Goal: Register for event/course

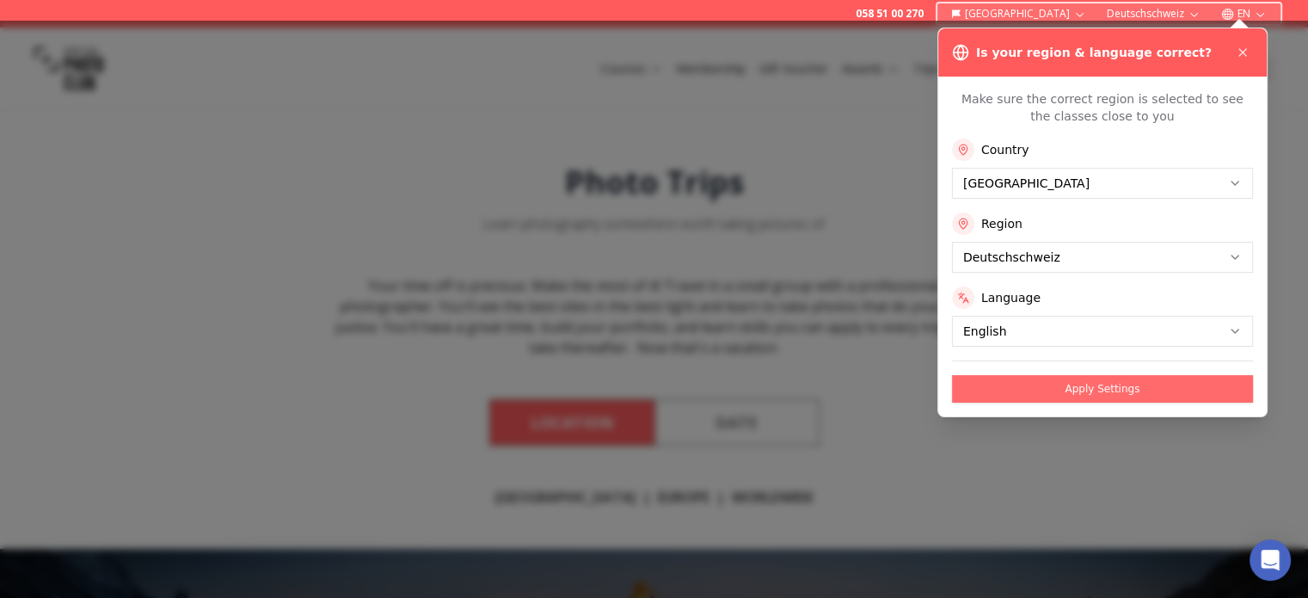
click at [1063, 386] on button "Apply Settings" at bounding box center [1102, 389] width 301 height 28
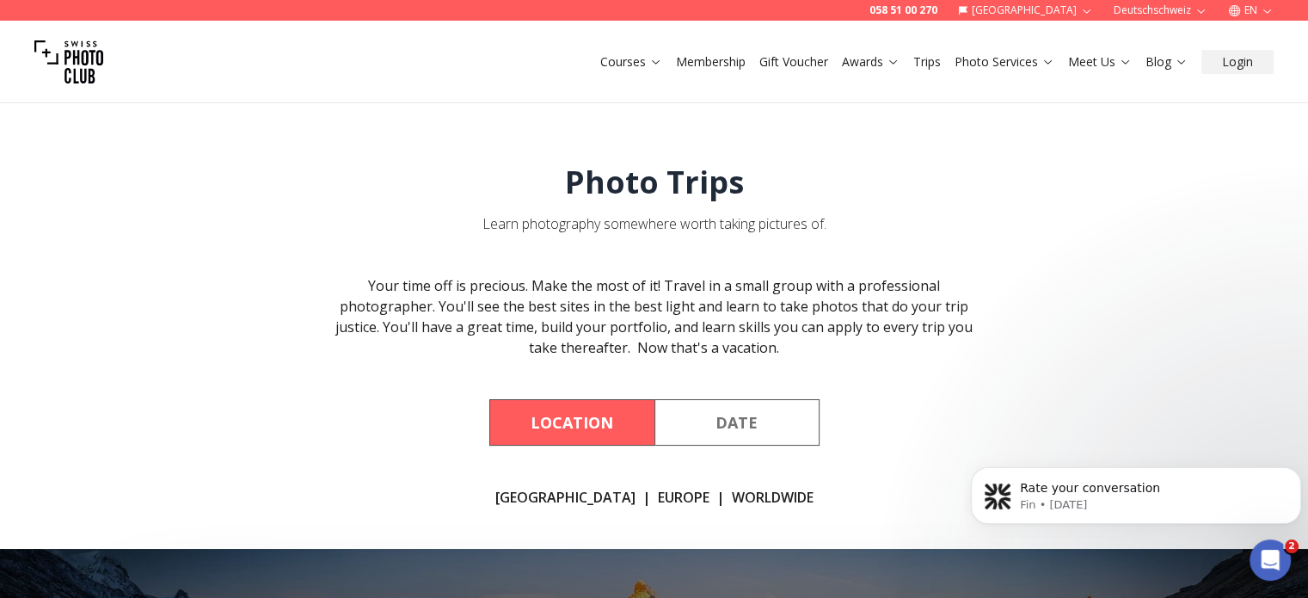
click at [594, 422] on button "Location" at bounding box center [571, 422] width 165 height 46
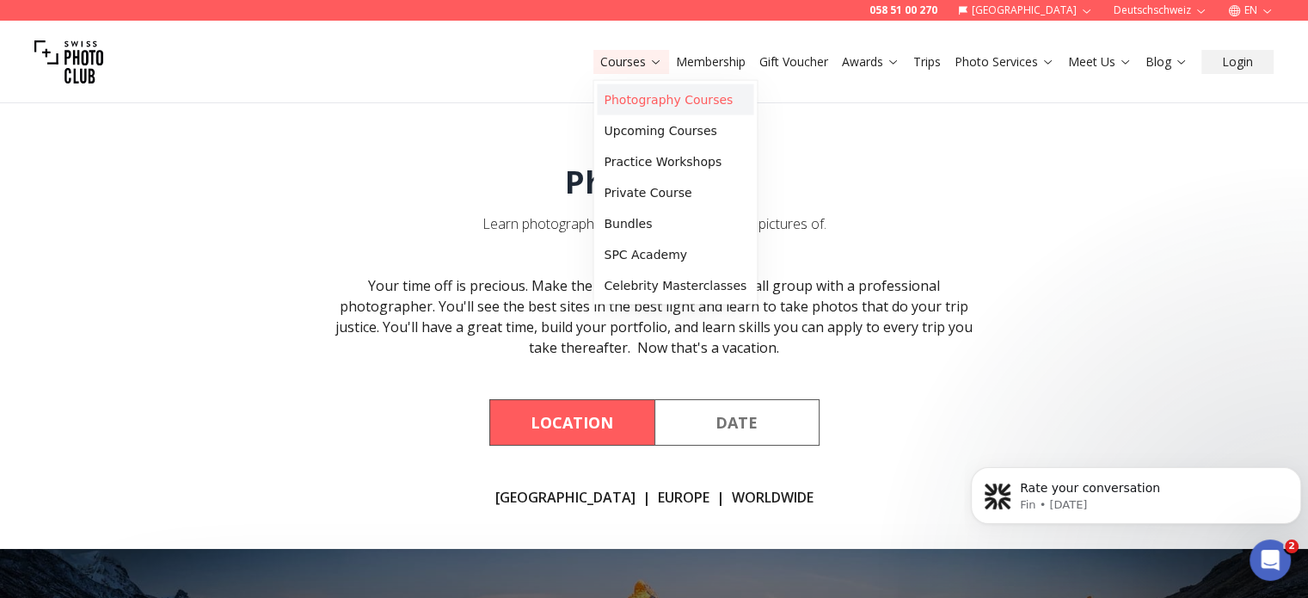
click at [650, 99] on link "Photography Courses" at bounding box center [675, 99] width 156 height 31
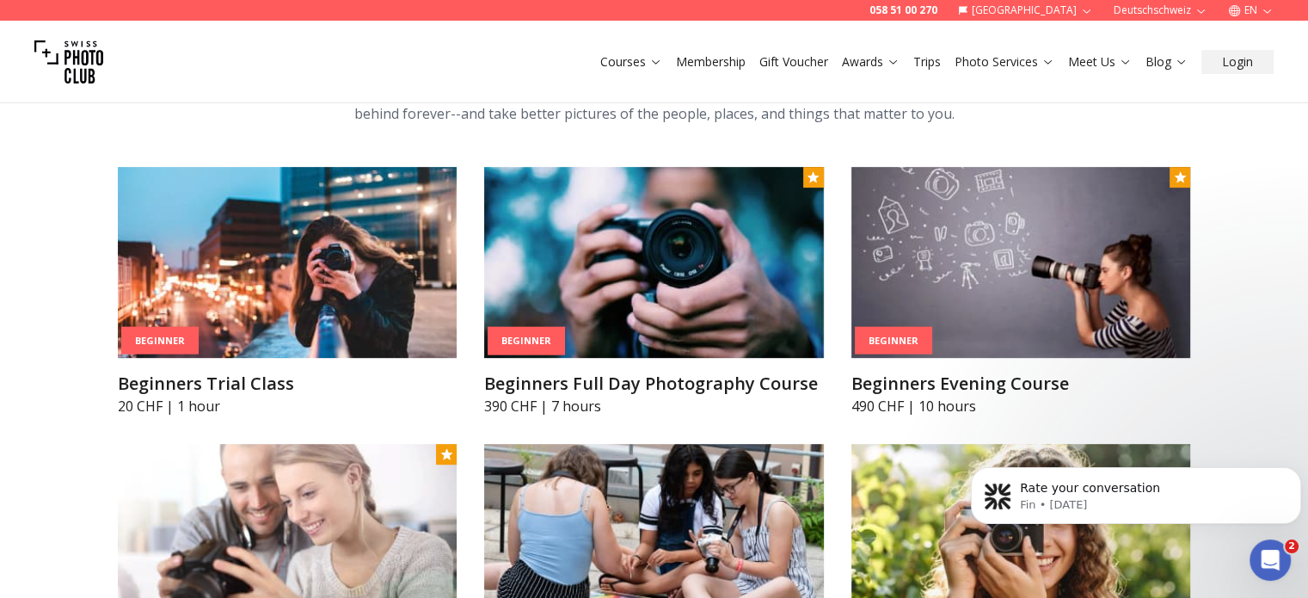
scroll to position [746, 0]
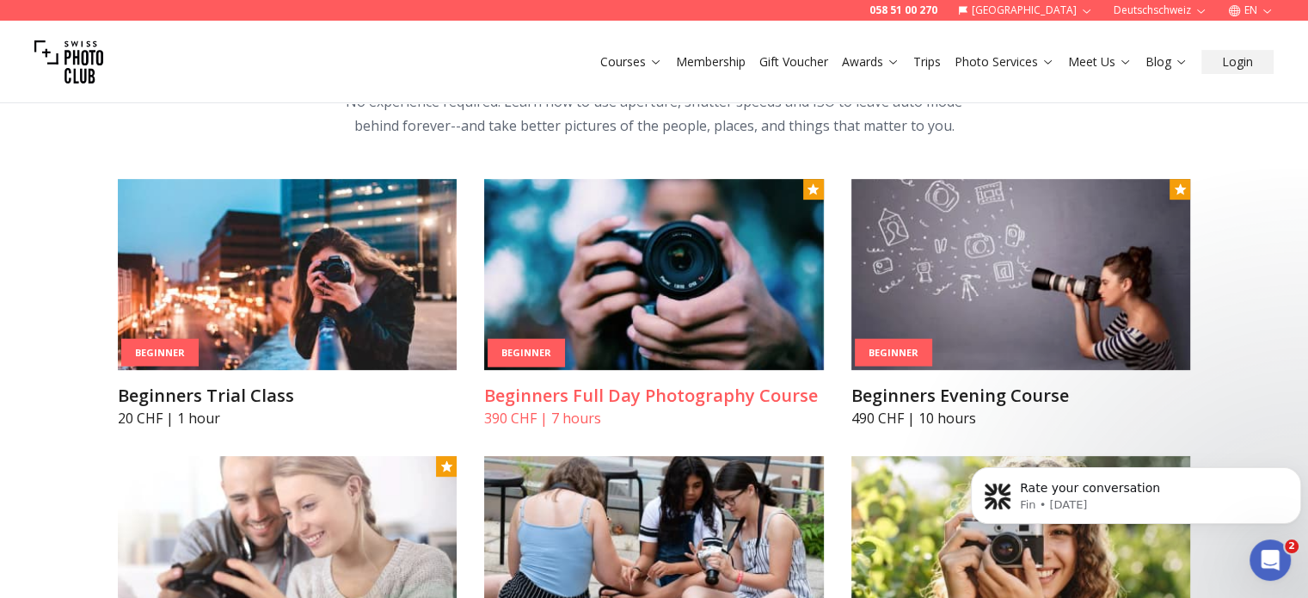
click at [609, 340] on img at bounding box center [654, 274] width 340 height 191
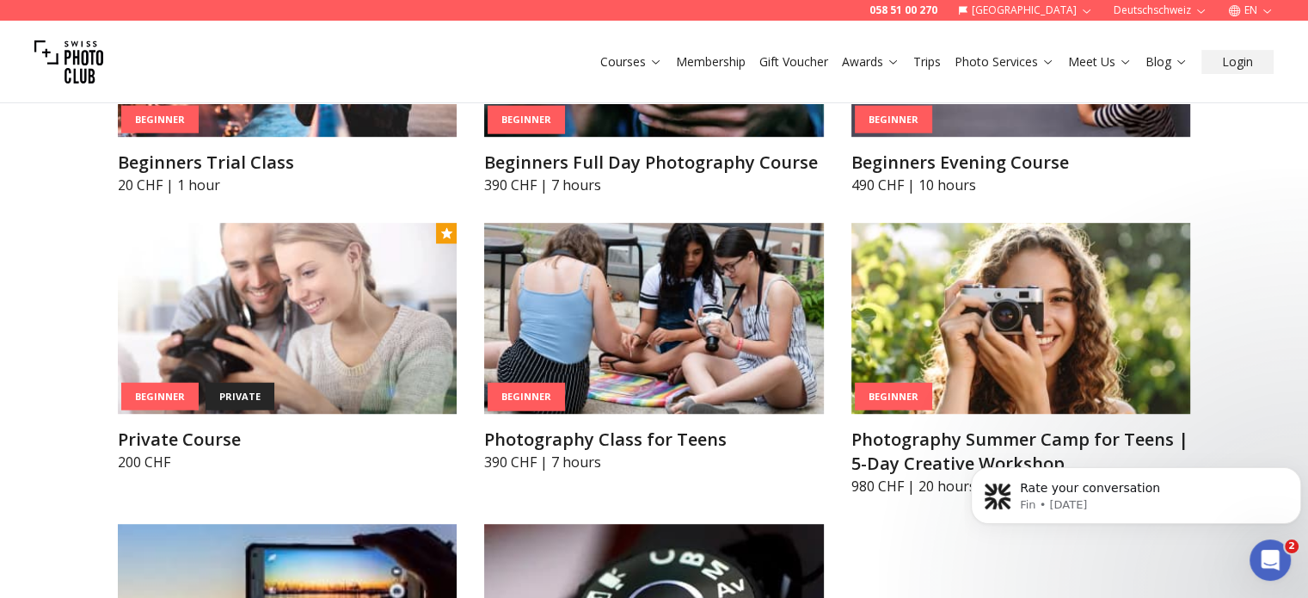
scroll to position [966, 0]
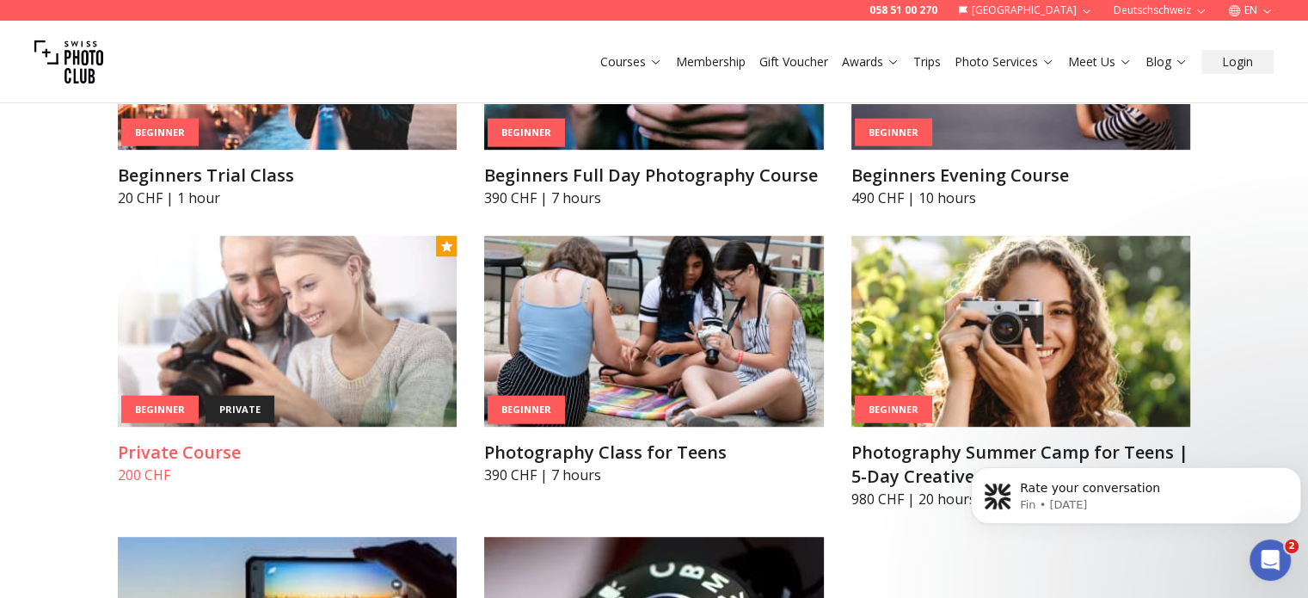
click at [260, 394] on img at bounding box center [288, 331] width 340 height 191
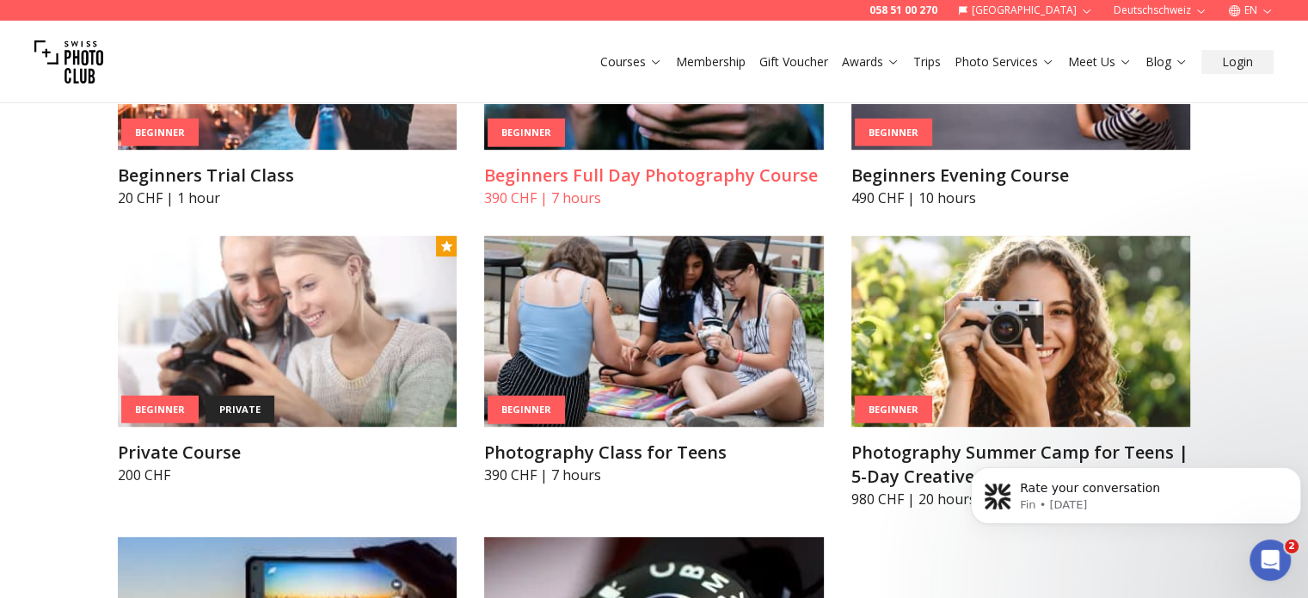
click at [656, 199] on article "Beginner Beginners Full Day Photography Course 390 CHF | 7 hours" at bounding box center [654, 83] width 340 height 249
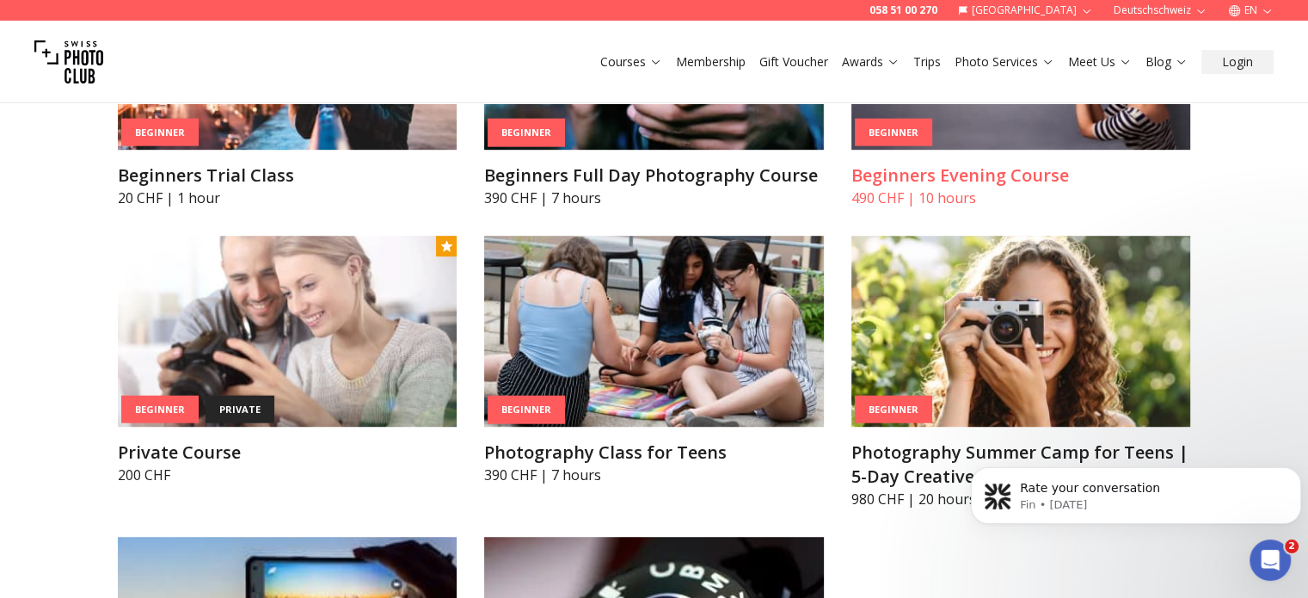
click at [1070, 187] on h3 "Beginners Evening Course" at bounding box center [1021, 175] width 340 height 24
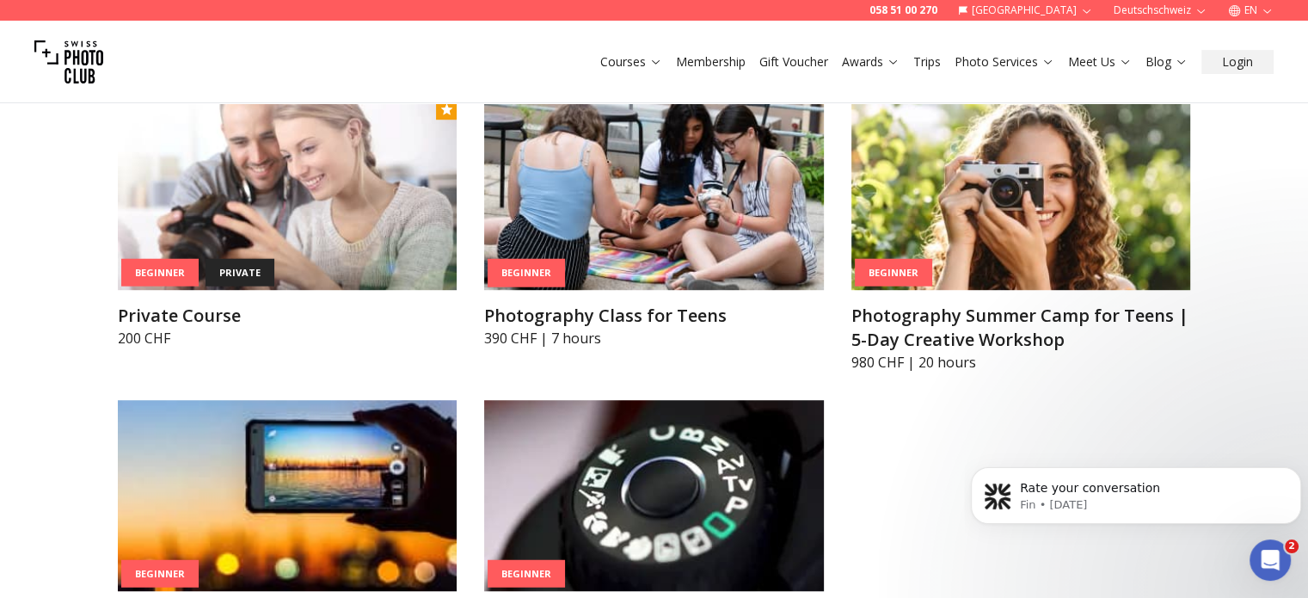
scroll to position [1078, 0]
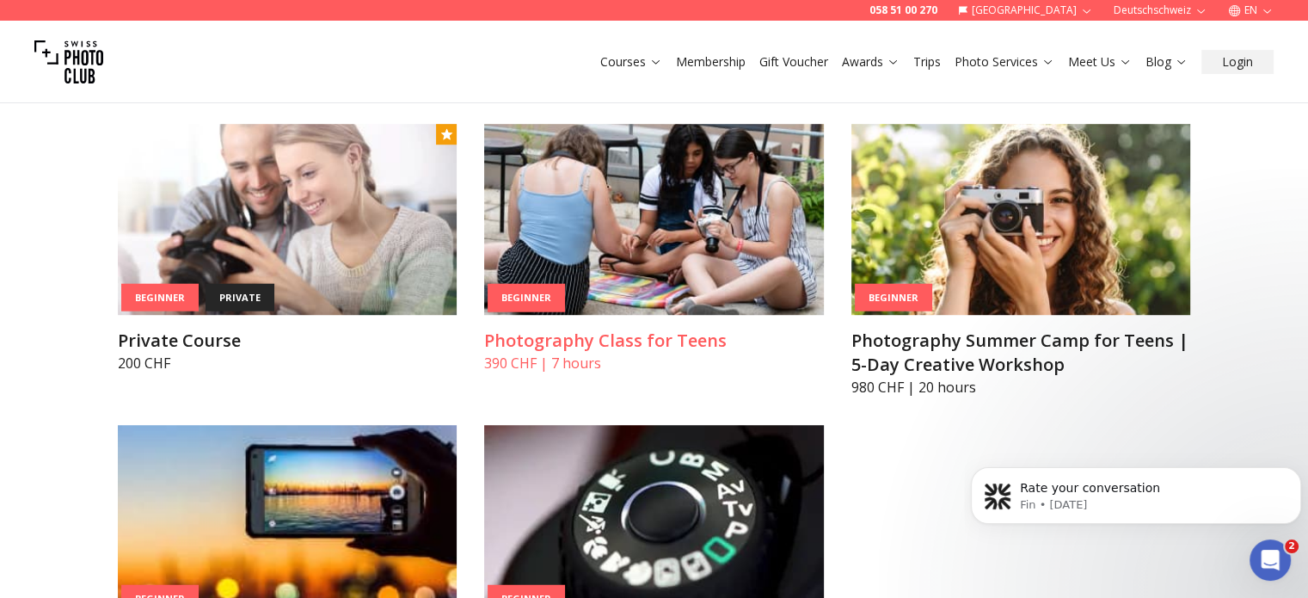
click at [580, 353] on h3 "Photography Class for Teens" at bounding box center [654, 340] width 340 height 24
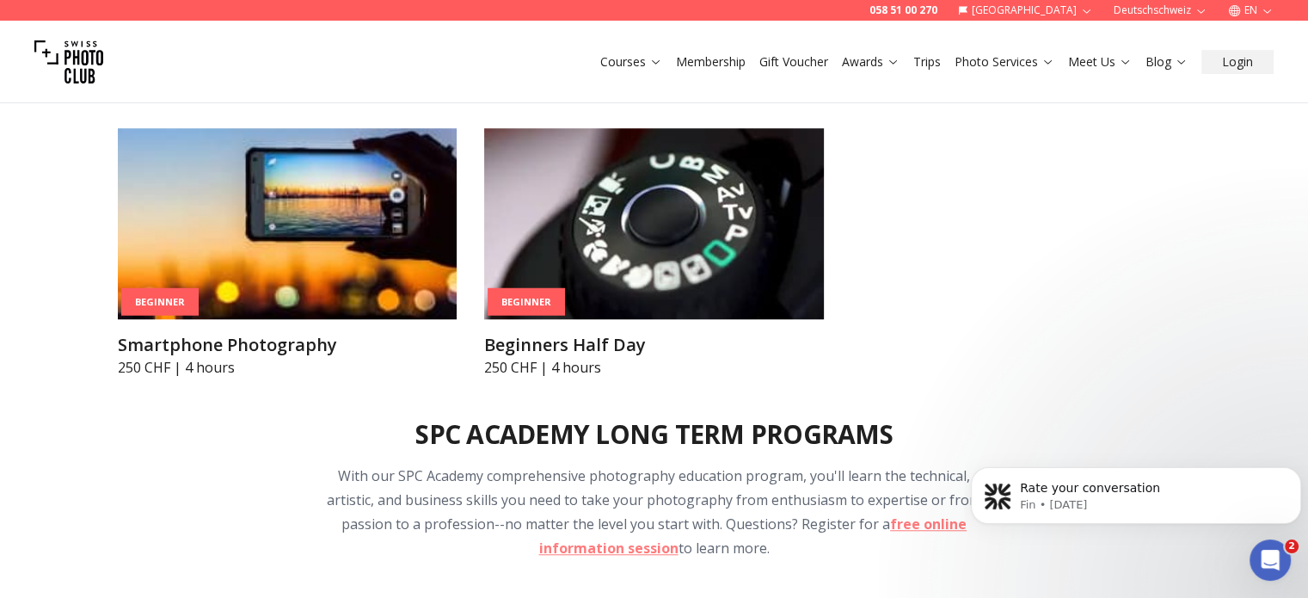
scroll to position [1386, 0]
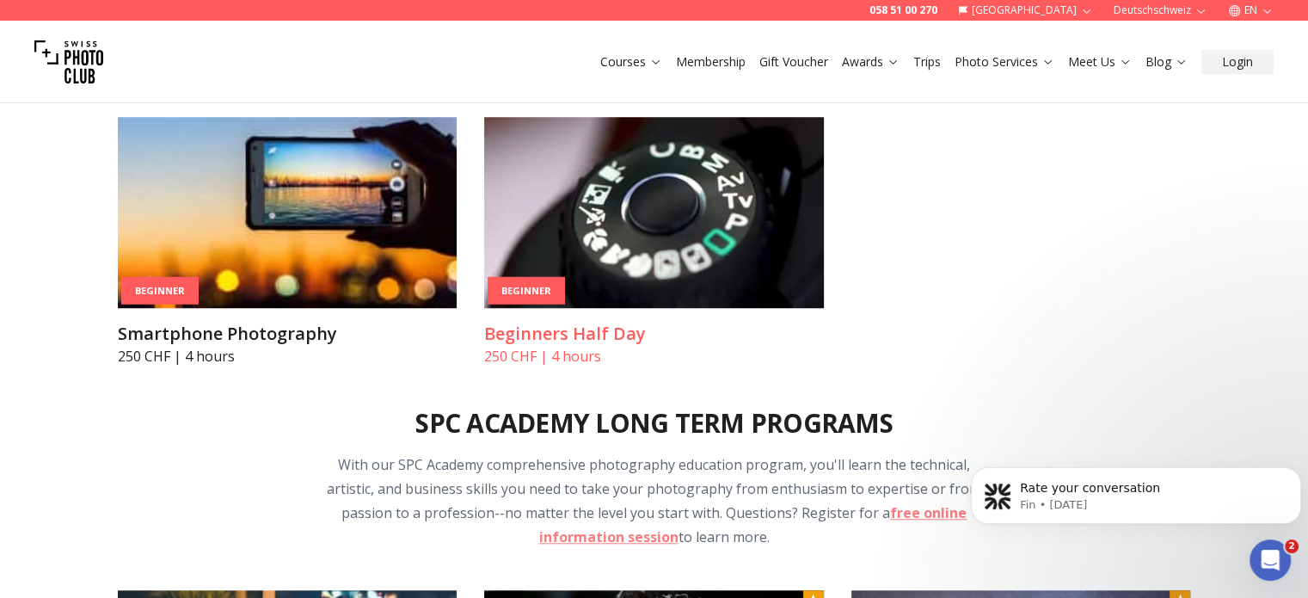
click at [636, 275] on img at bounding box center [654, 212] width 340 height 191
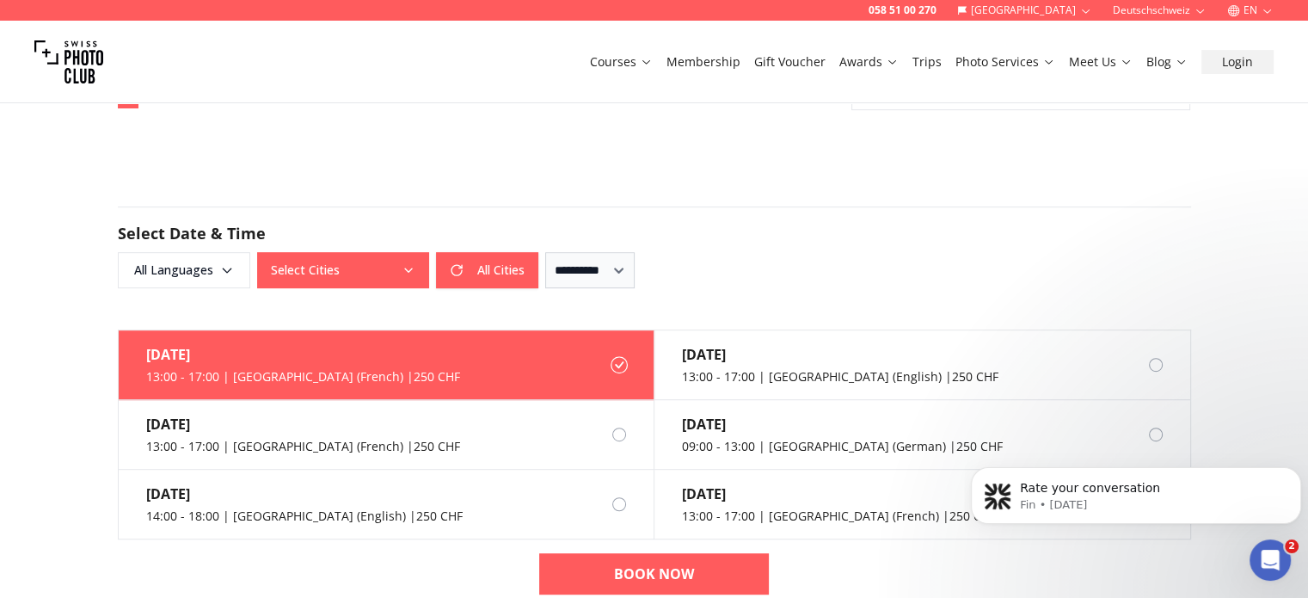
scroll to position [936, 0]
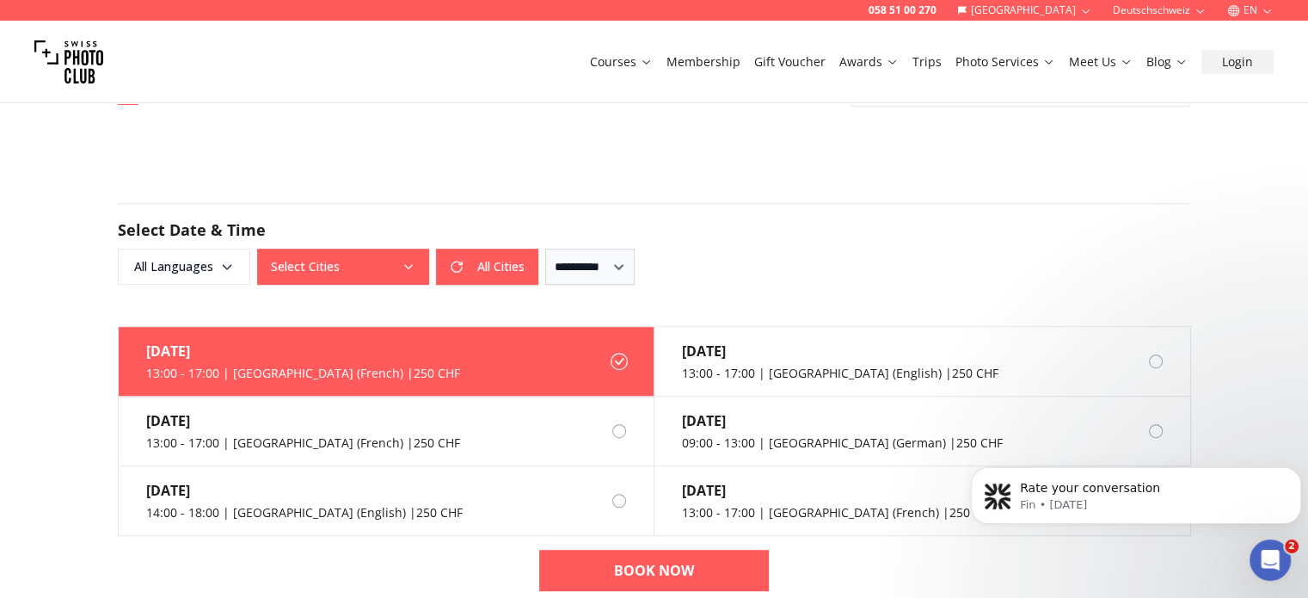
click at [402, 269] on icon "button" at bounding box center [409, 267] width 14 height 14
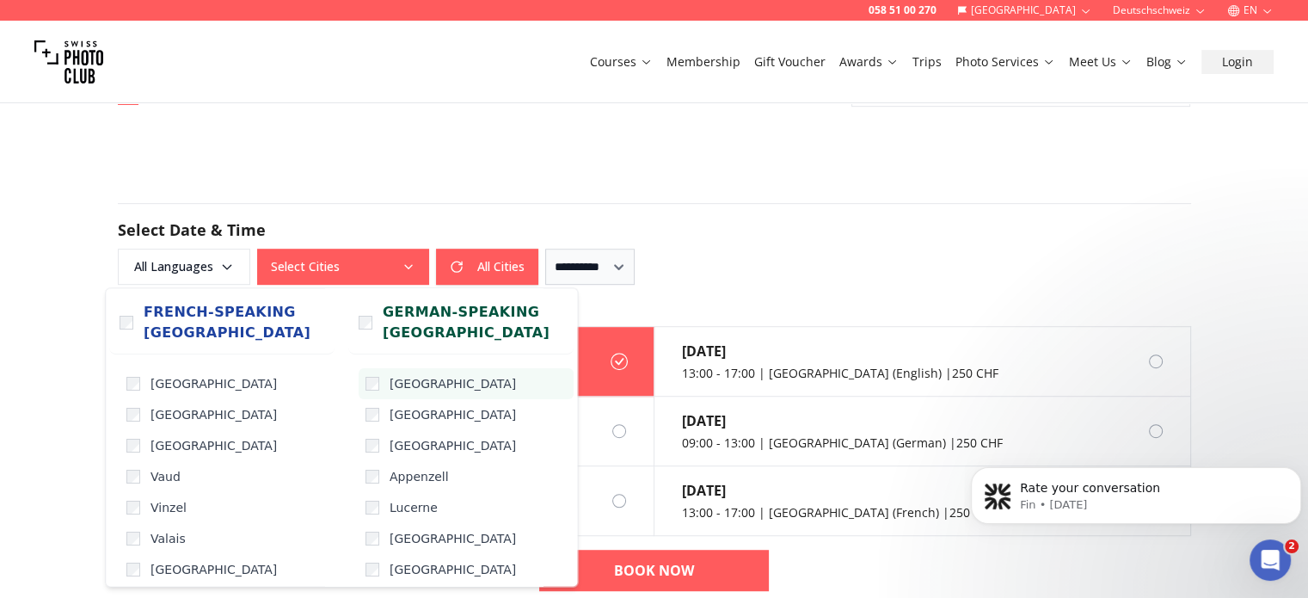
click at [370, 390] on label "[GEOGRAPHIC_DATA]" at bounding box center [466, 383] width 215 height 31
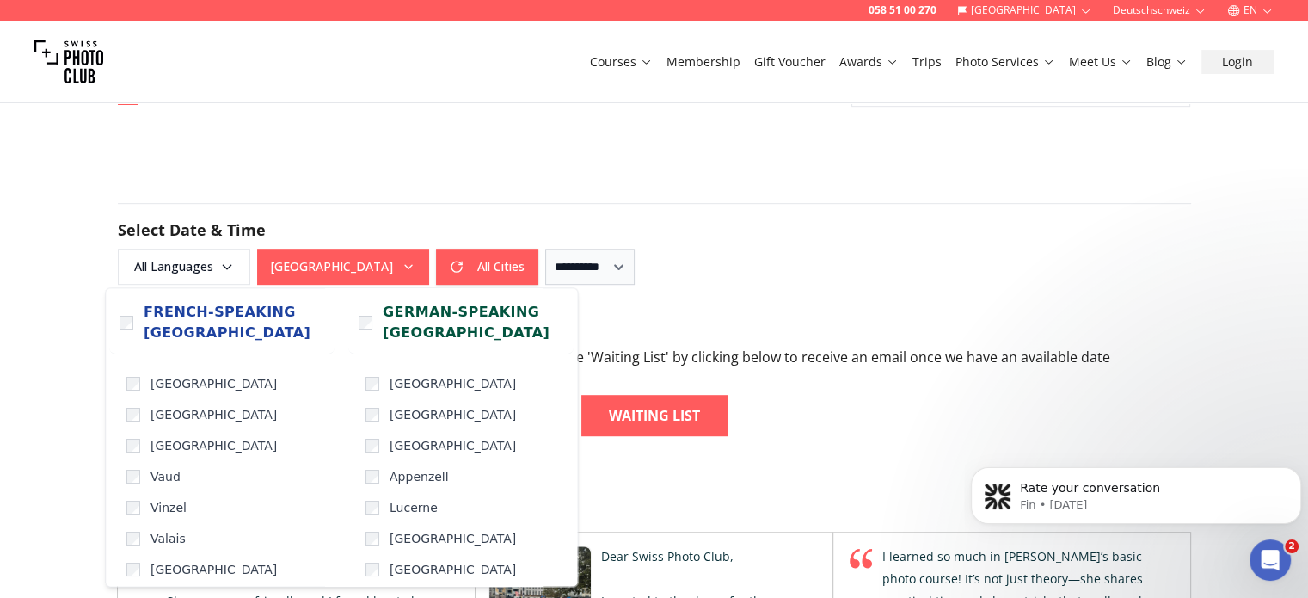
click at [589, 181] on form "**********" at bounding box center [654, 244] width 1101 height 164
